Goal: Task Accomplishment & Management: Use online tool/utility

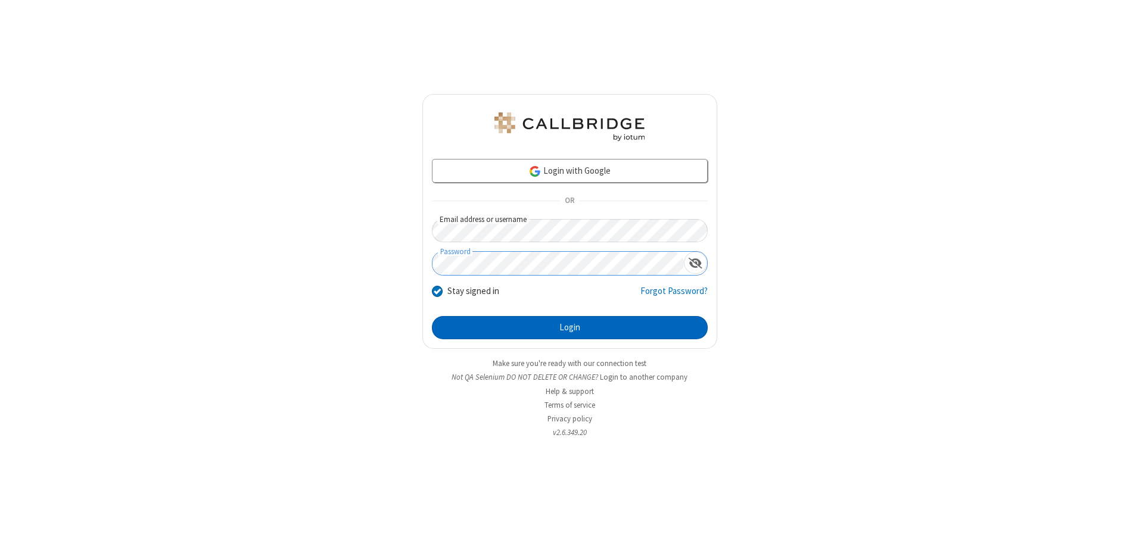
click at [569, 328] on button "Login" at bounding box center [570, 328] width 276 height 24
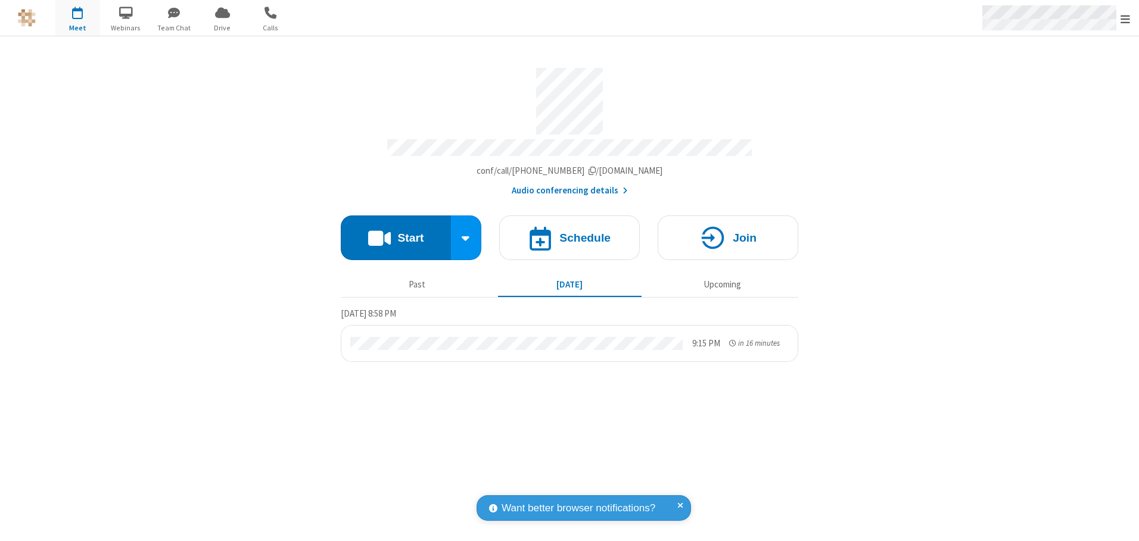
click at [1125, 18] on span "Open menu" at bounding box center [1125, 19] width 10 height 12
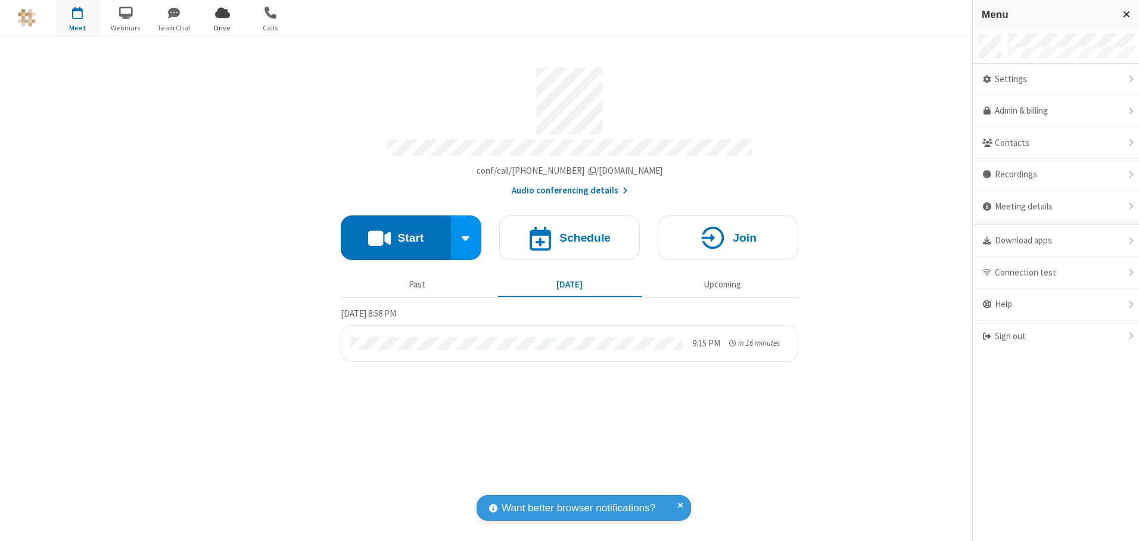
click at [222, 27] on span "Drive" at bounding box center [222, 28] width 45 height 11
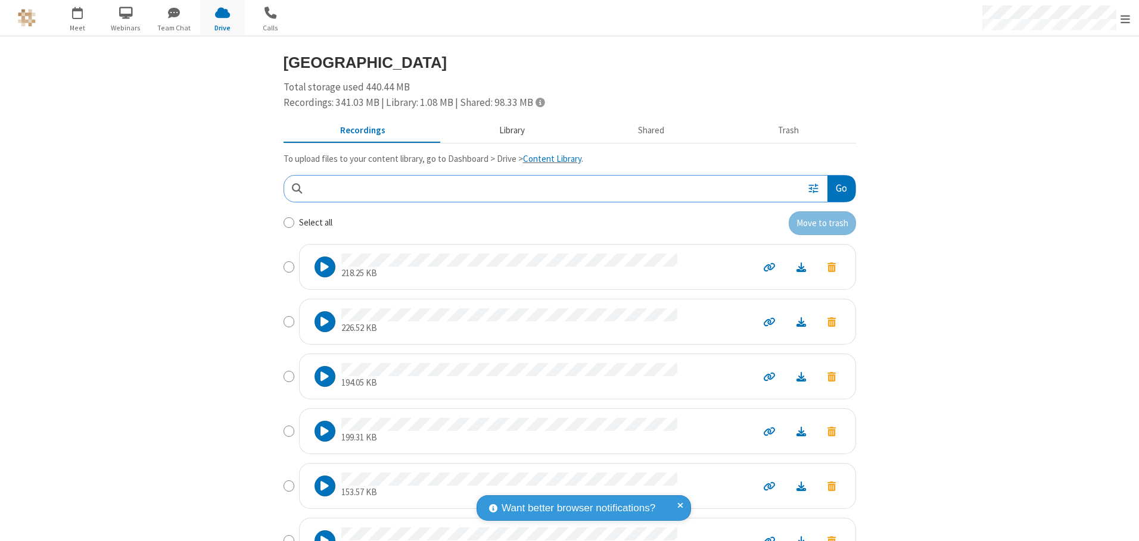
click at [506, 130] on button "Library" at bounding box center [511, 131] width 139 height 23
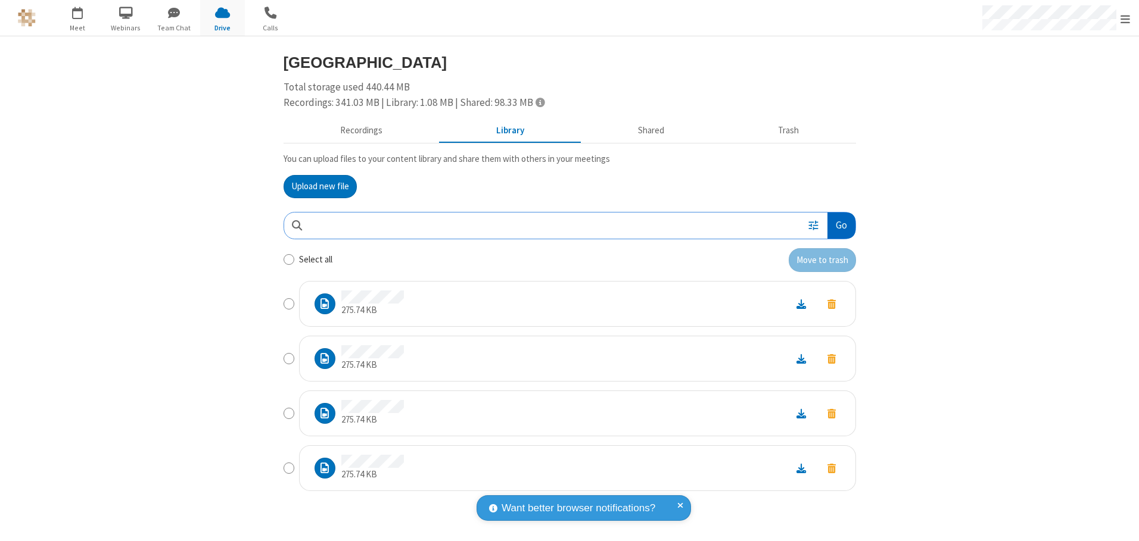
click at [840, 225] on button "Go" at bounding box center [840, 226] width 27 height 27
click at [320, 186] on button "Upload new file" at bounding box center [319, 187] width 73 height 24
